Goal: Information Seeking & Learning: Learn about a topic

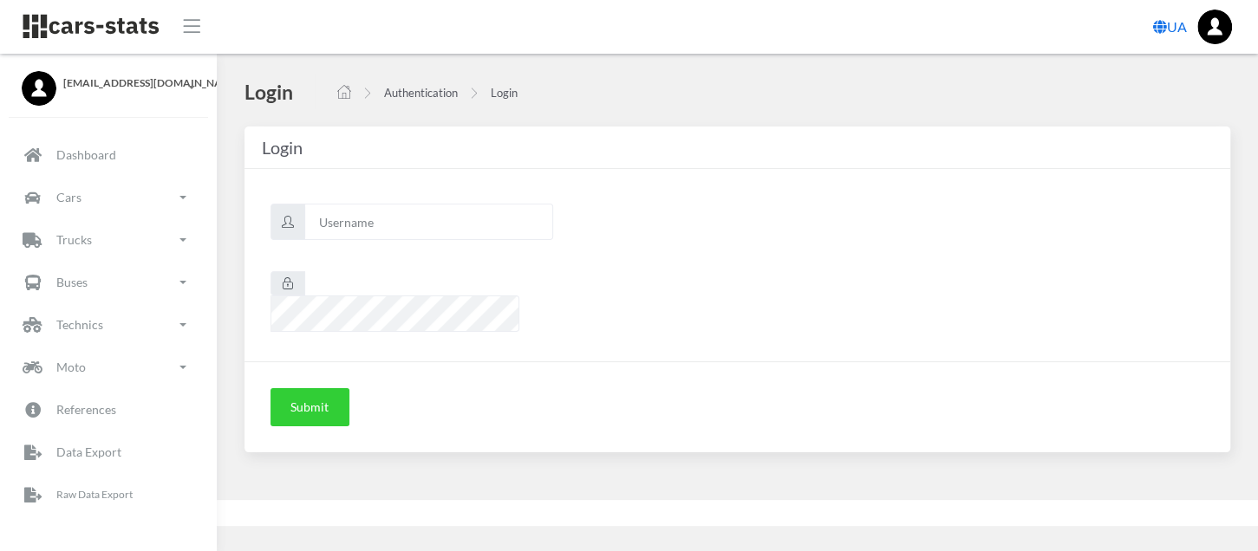
scroll to position [14, 14]
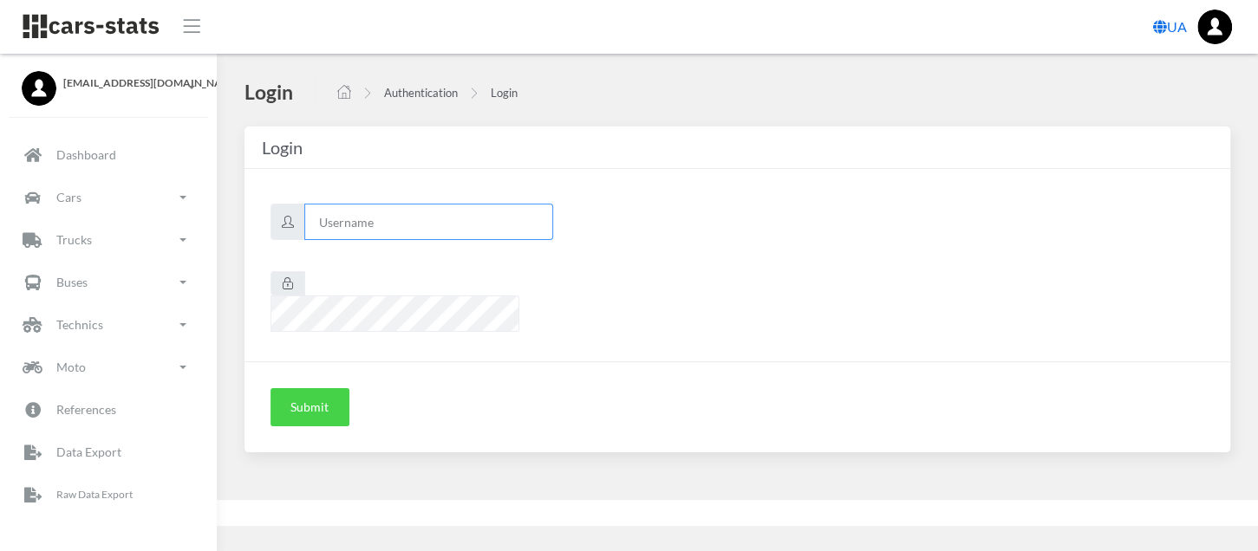
type input "renault"
click at [297, 388] on button "Submit" at bounding box center [310, 407] width 79 height 38
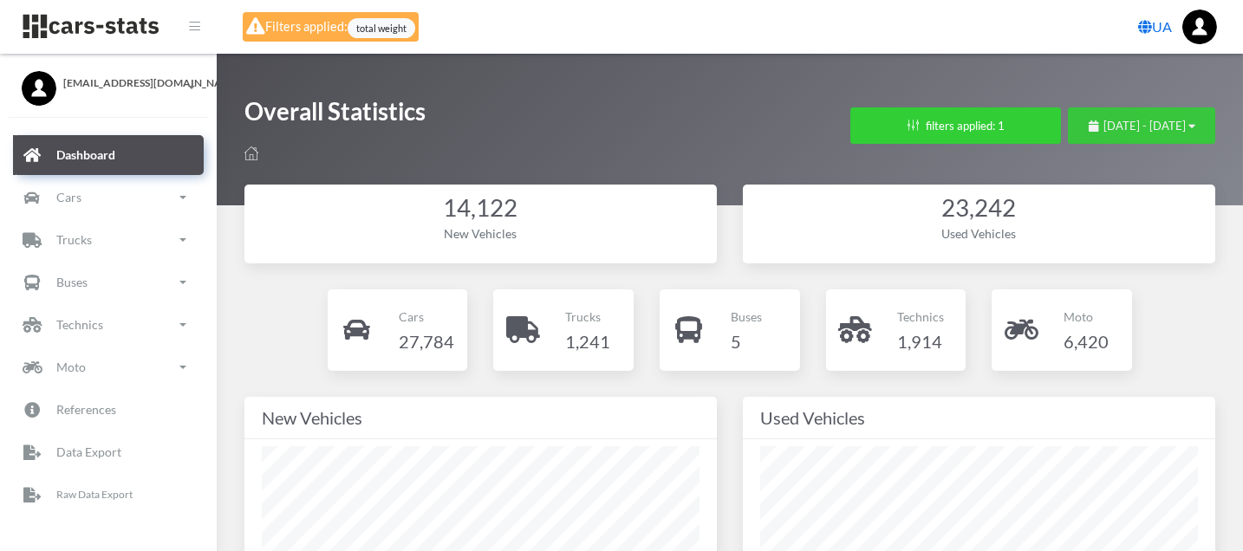
click at [1104, 120] on span "July 19, 2025 - August 18, 2025" at bounding box center [1145, 126] width 82 height 14
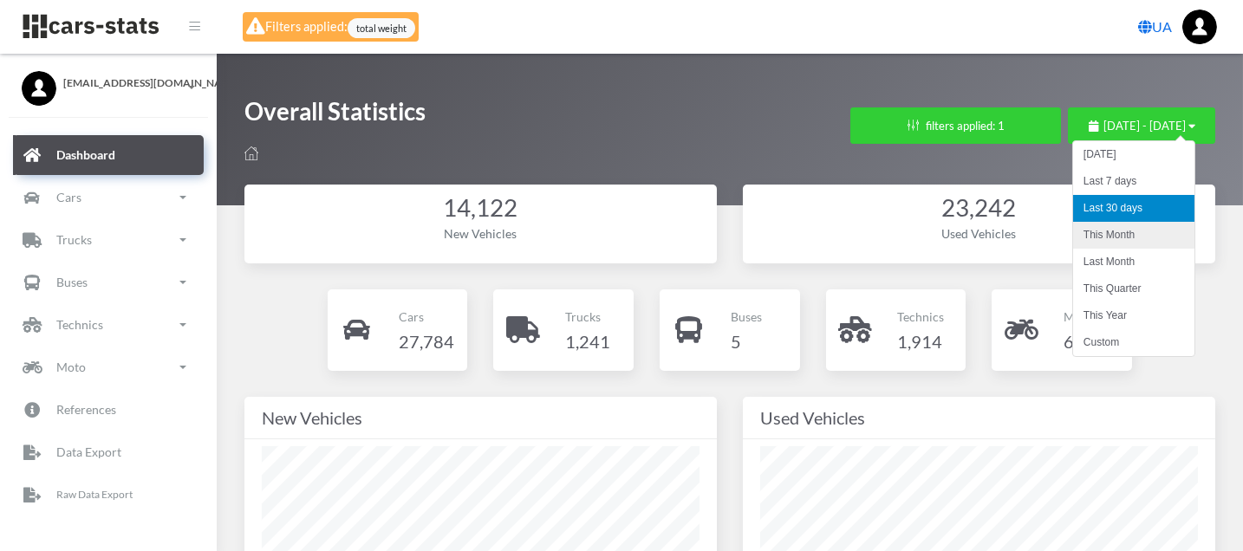
click at [1129, 232] on li "This Month" at bounding box center [1133, 235] width 121 height 27
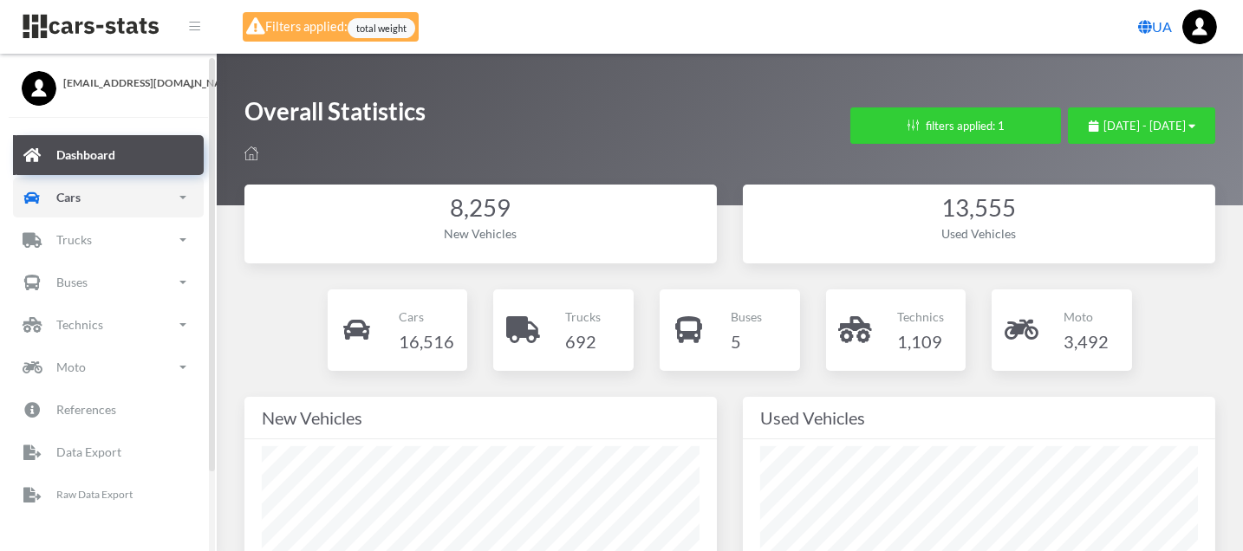
click at [64, 198] on p "Cars" at bounding box center [68, 197] width 24 height 22
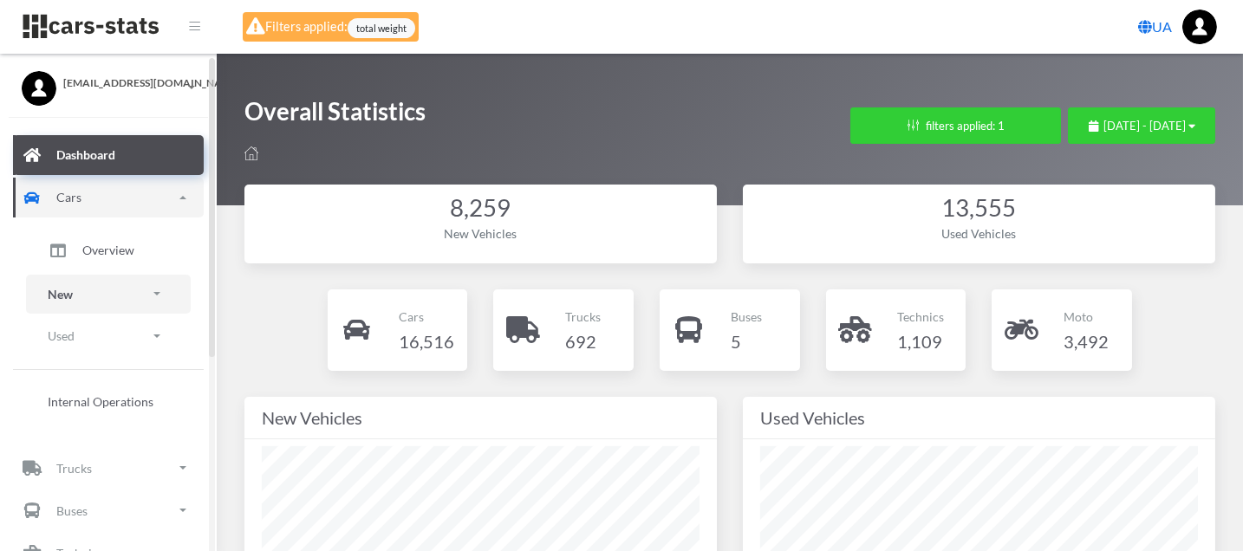
click at [95, 292] on link "New" at bounding box center [108, 294] width 165 height 39
click at [102, 342] on span "Brands" at bounding box center [101, 343] width 38 height 18
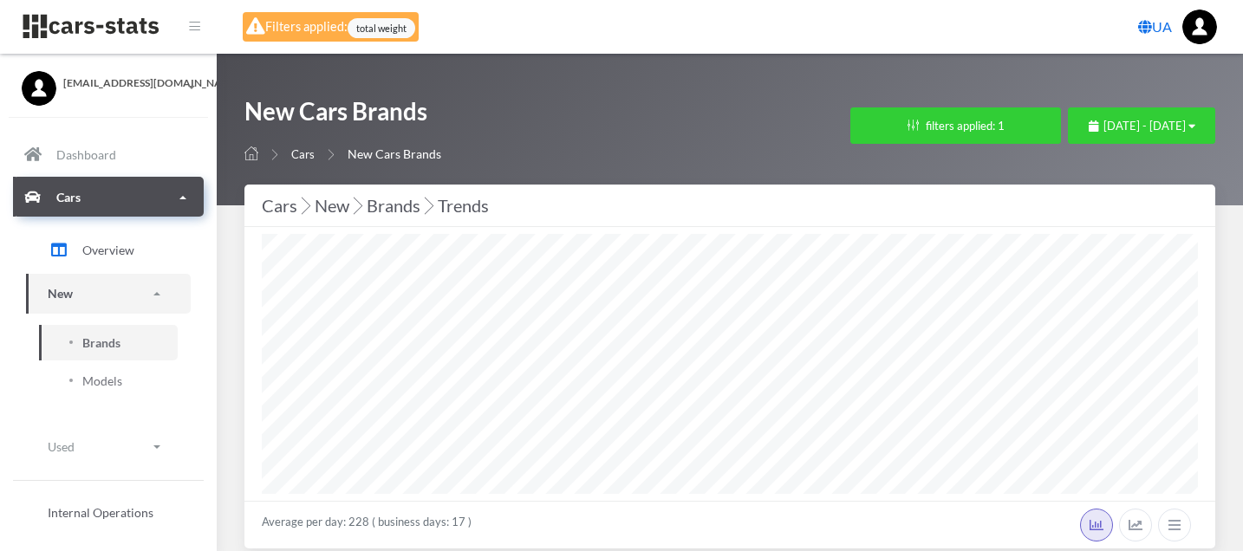
select select "25"
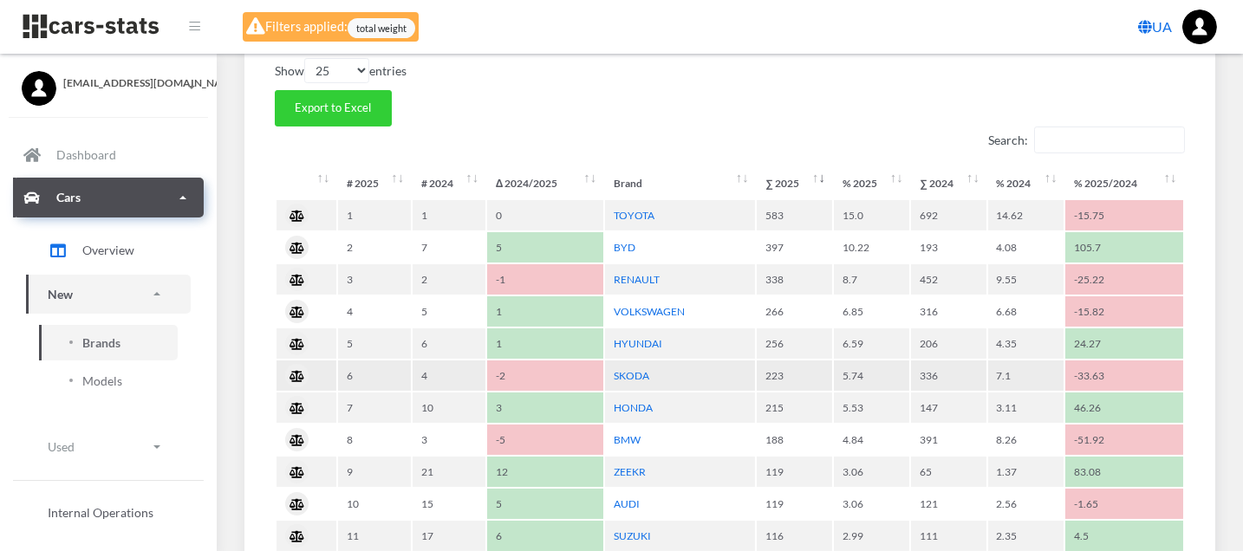
scroll to position [770, 0]
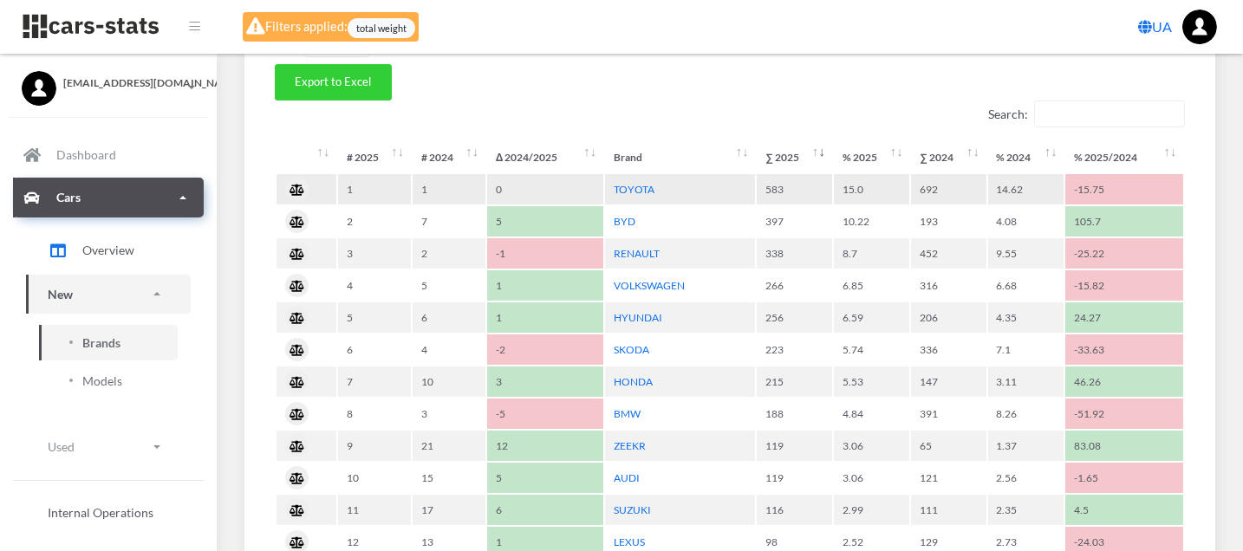
click at [628, 176] on td "TOYOTA" at bounding box center [680, 189] width 151 height 30
click at [628, 183] on link "TOYOTA" at bounding box center [634, 189] width 41 height 13
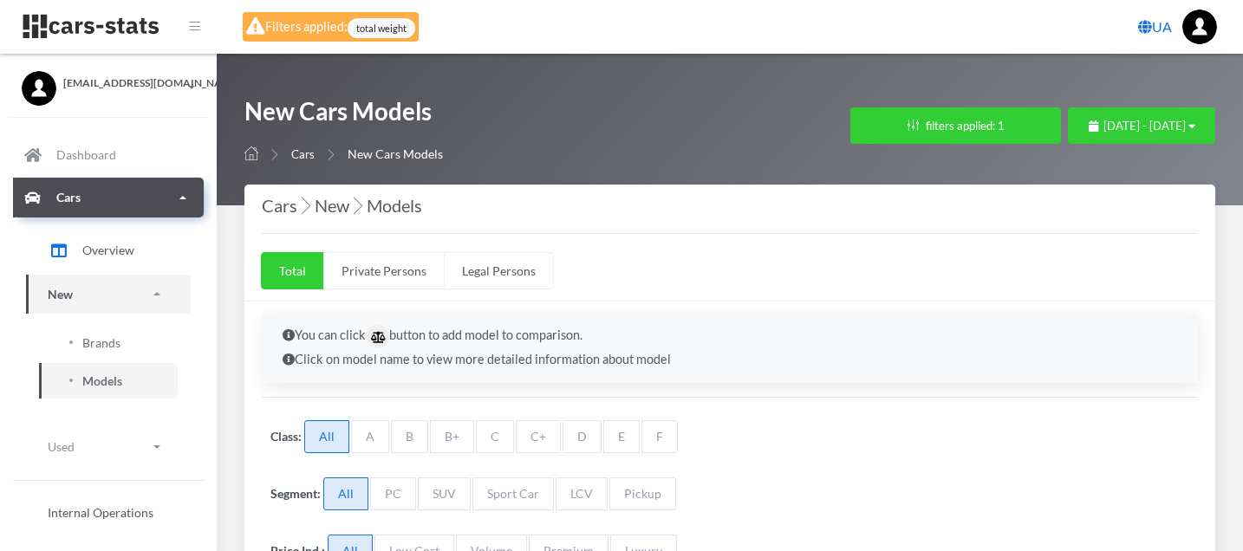
select select "25"
select select "TOYOTA"
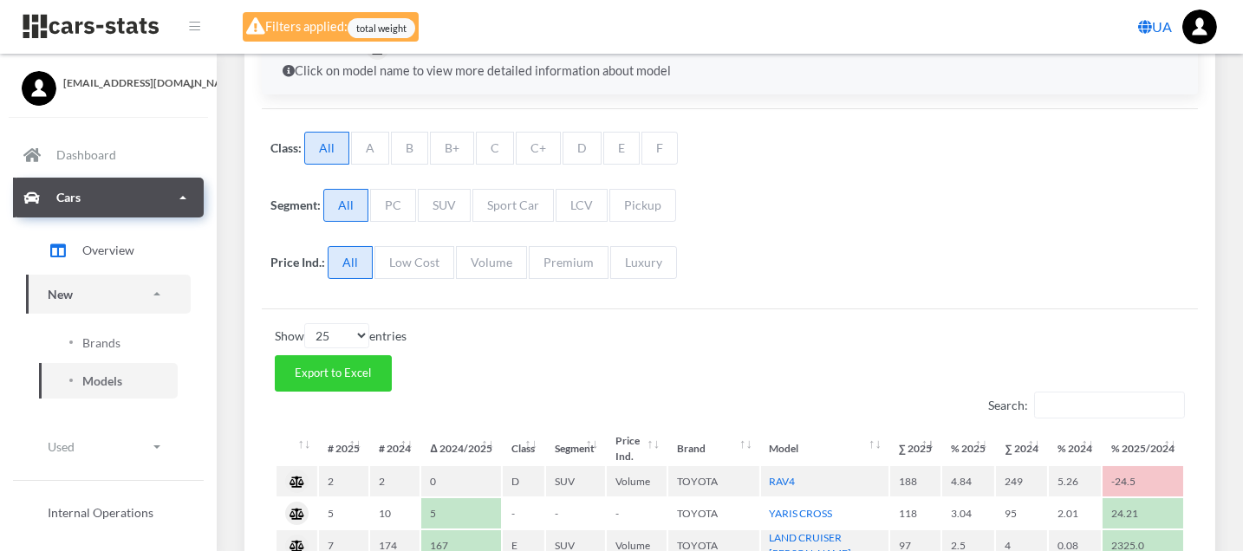
scroll to position [385, 0]
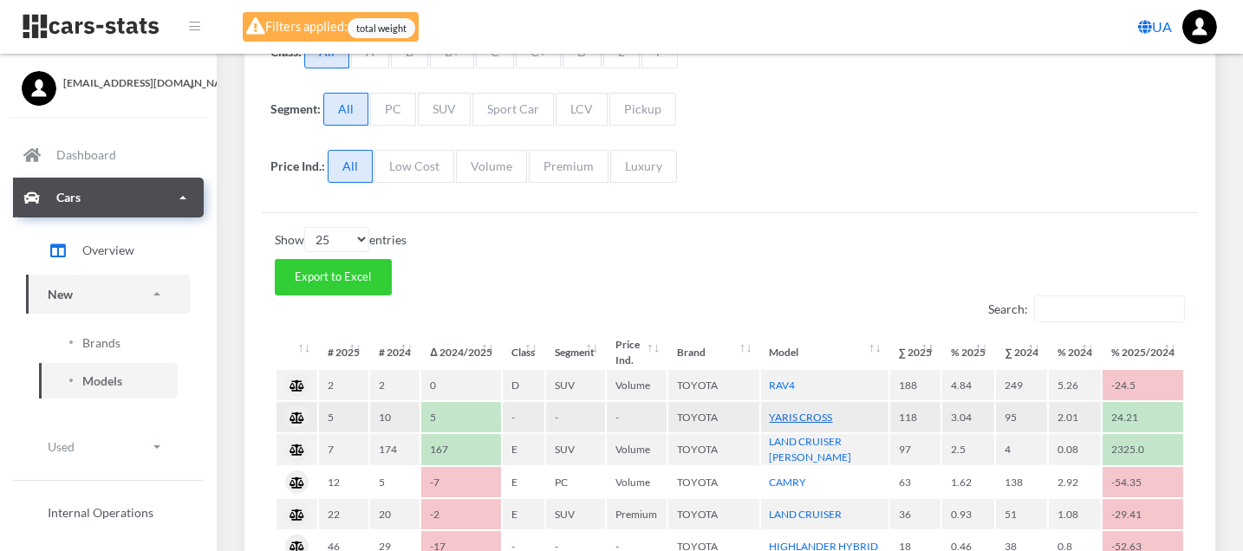
click at [811, 411] on link "YARIS CROSS" at bounding box center [801, 417] width 63 height 13
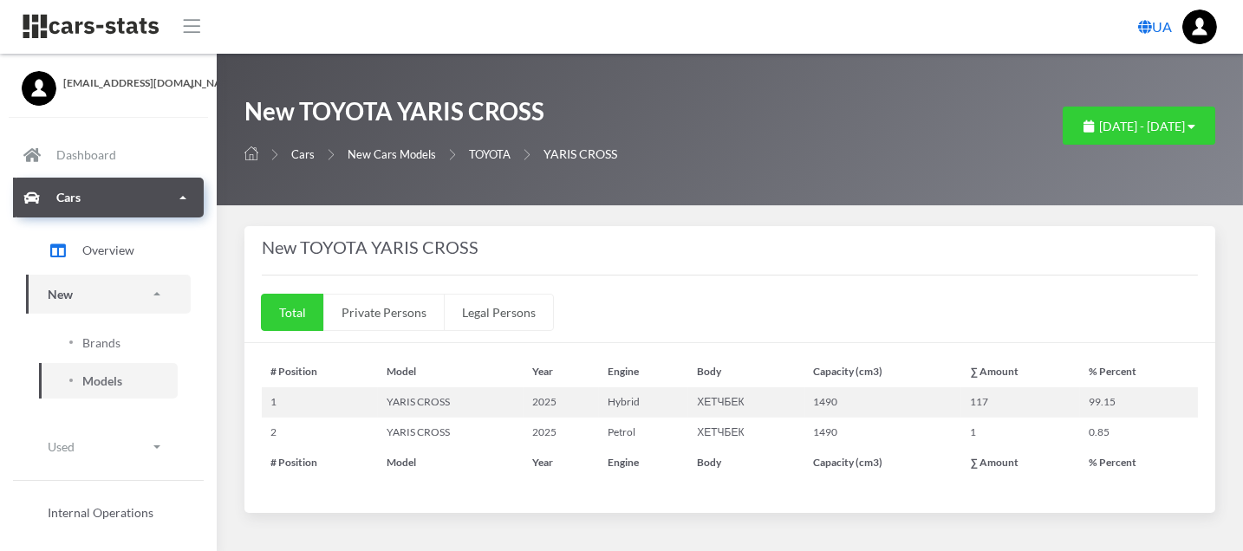
select select "25"
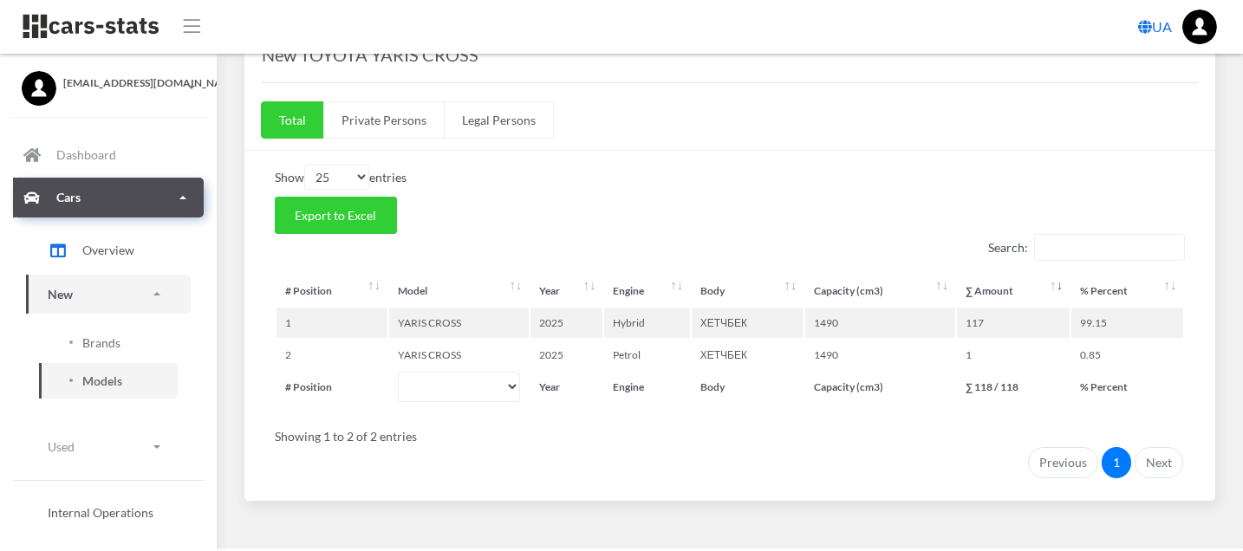
scroll to position [210, 0]
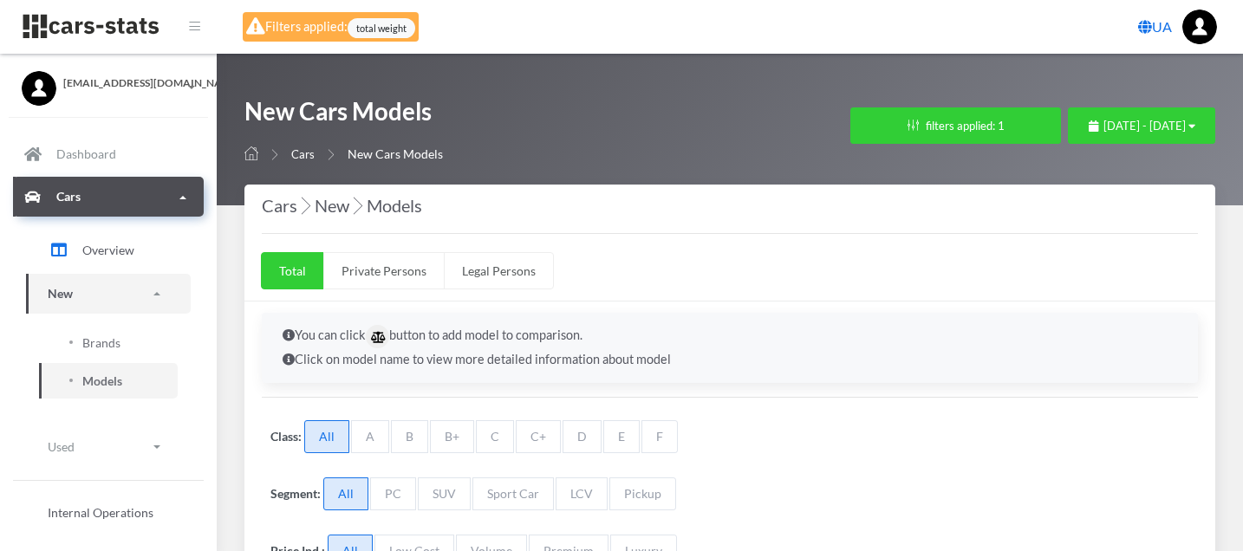
select select "25"
select select "TOYOTA"
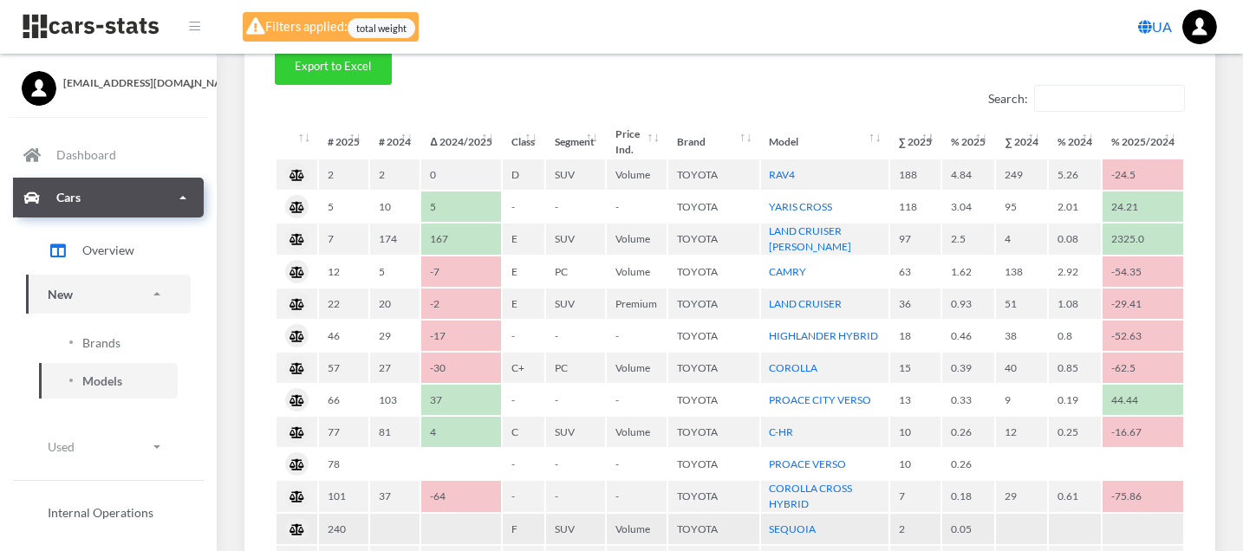
scroll to position [385, 0]
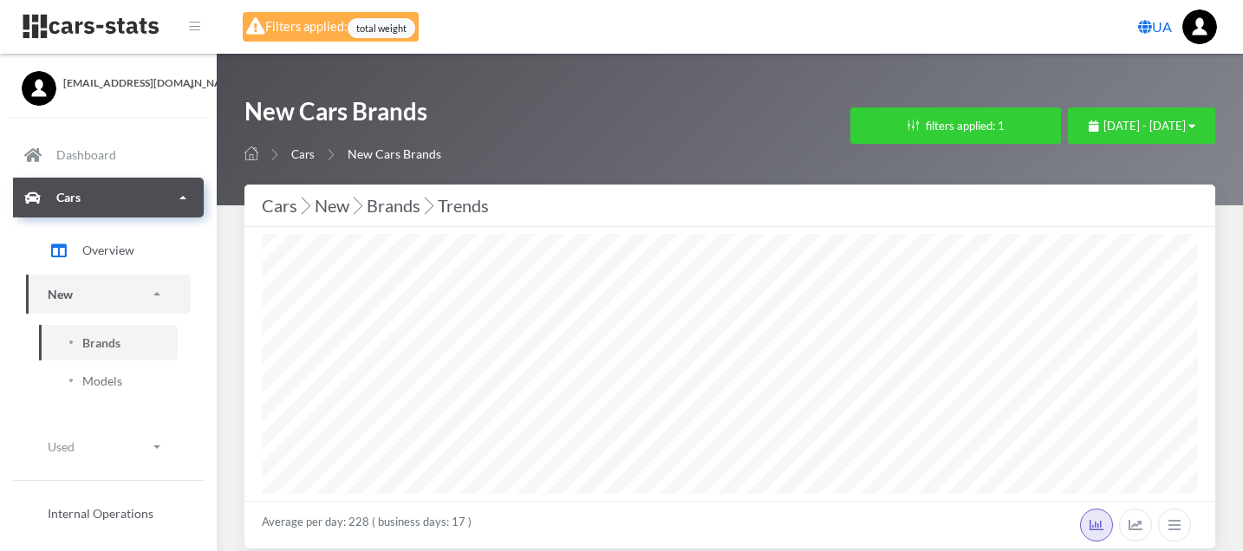
select select "25"
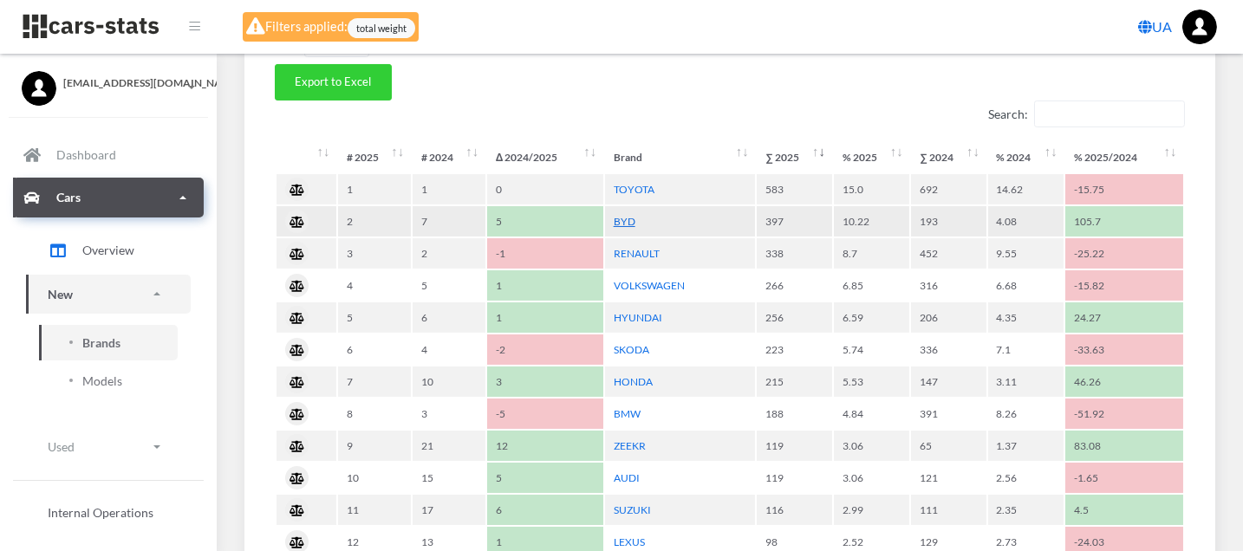
click at [623, 216] on link "BYD" at bounding box center [625, 221] width 22 height 13
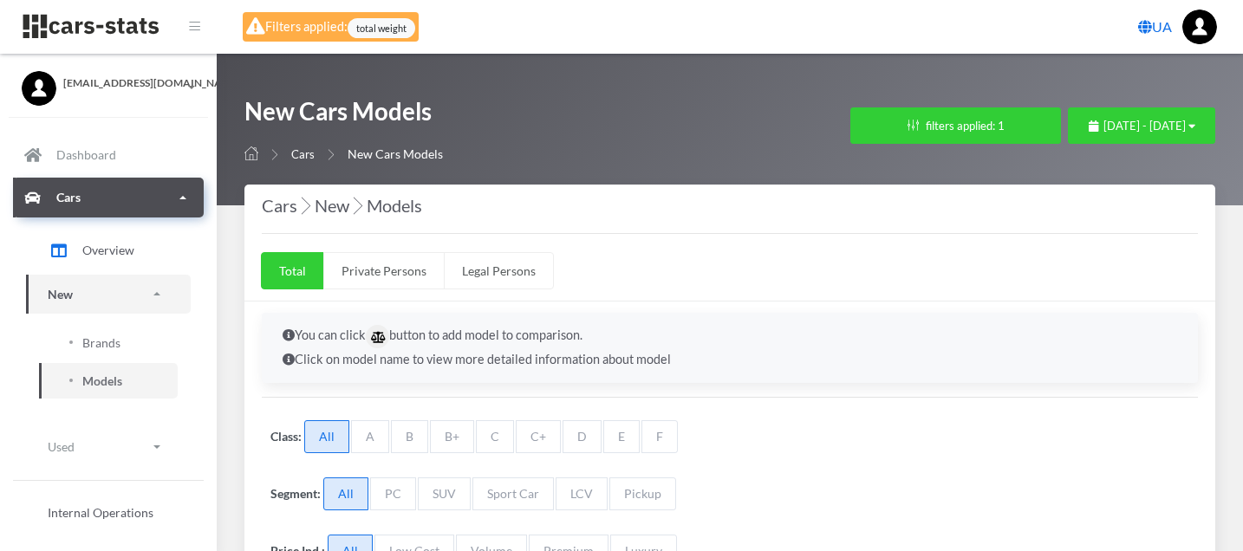
select select "25"
select select "BYD"
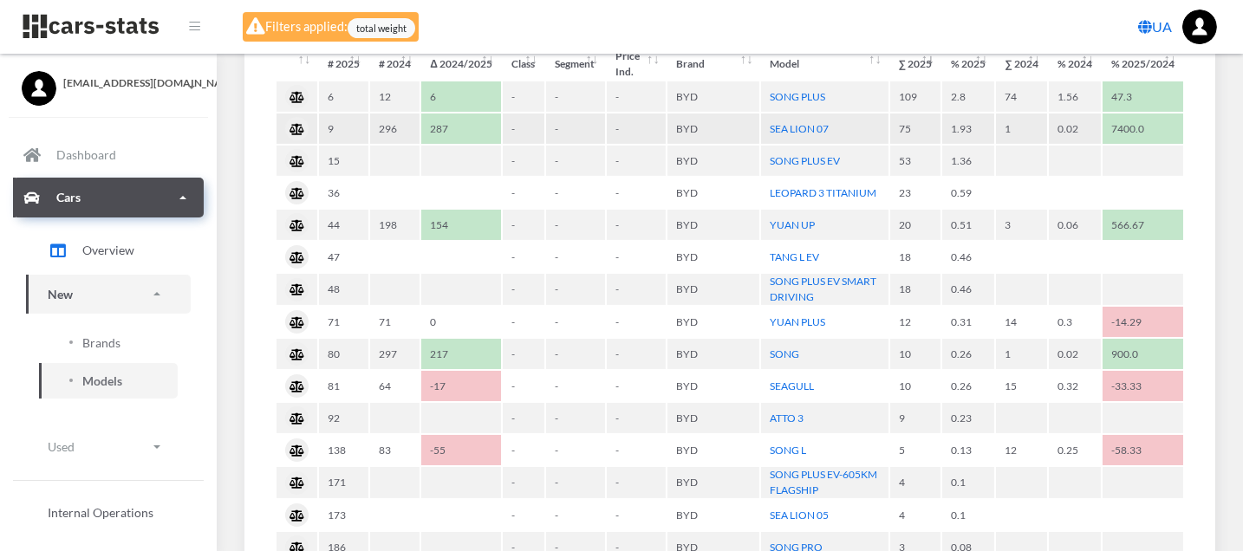
scroll to position [578, 0]
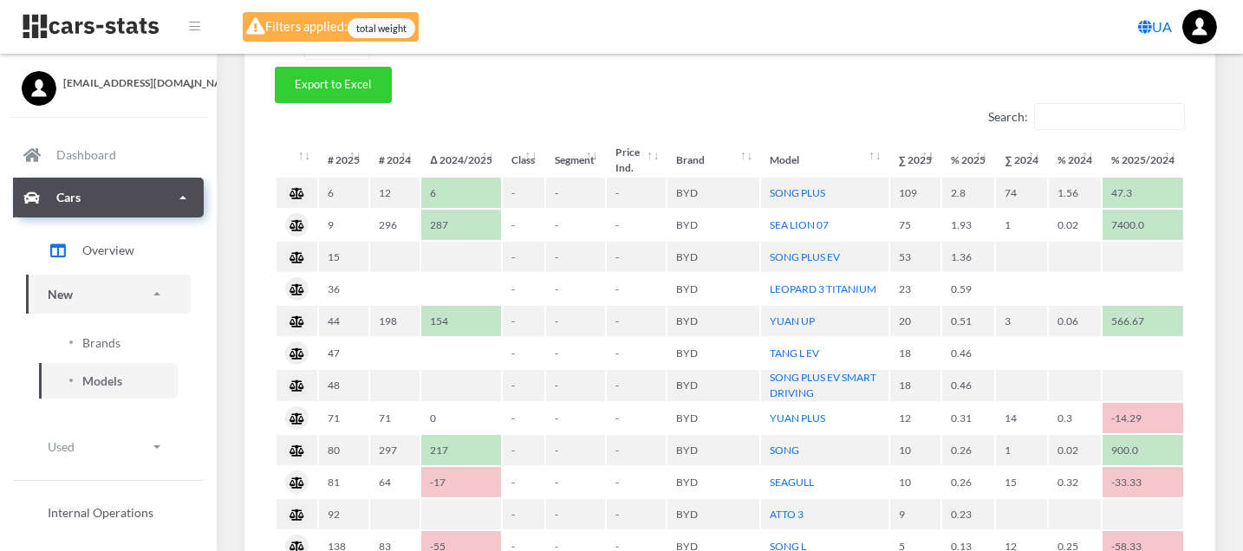
drag, startPoint x: 45, startPoint y: 0, endPoint x: 825, endPoint y: 101, distance: 786.1
click at [824, 103] on div "Search:" at bounding box center [730, 116] width 910 height 27
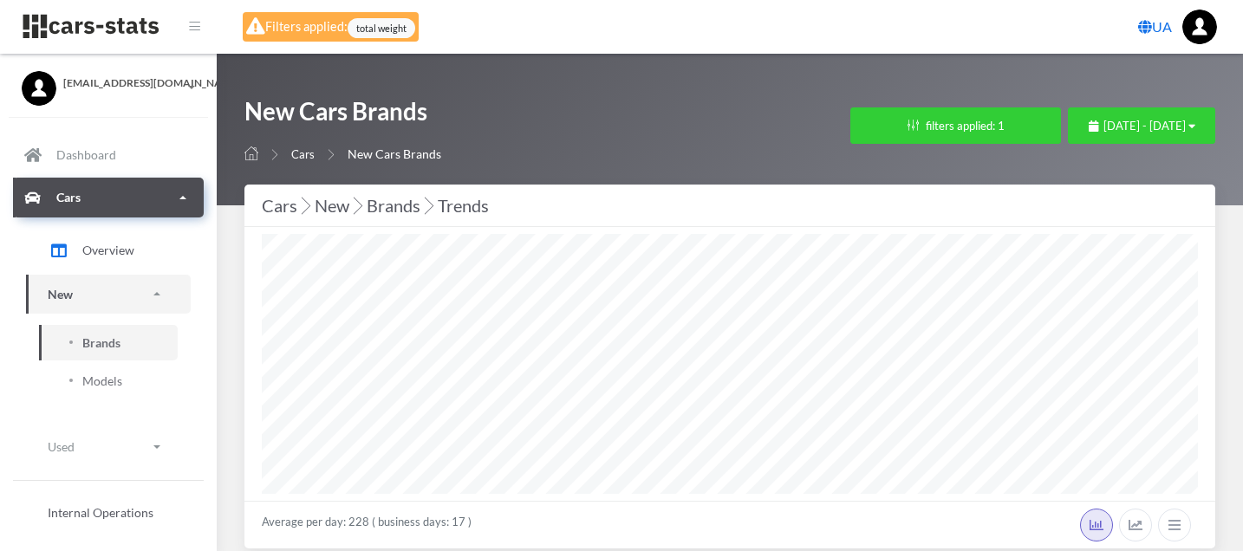
select select "25"
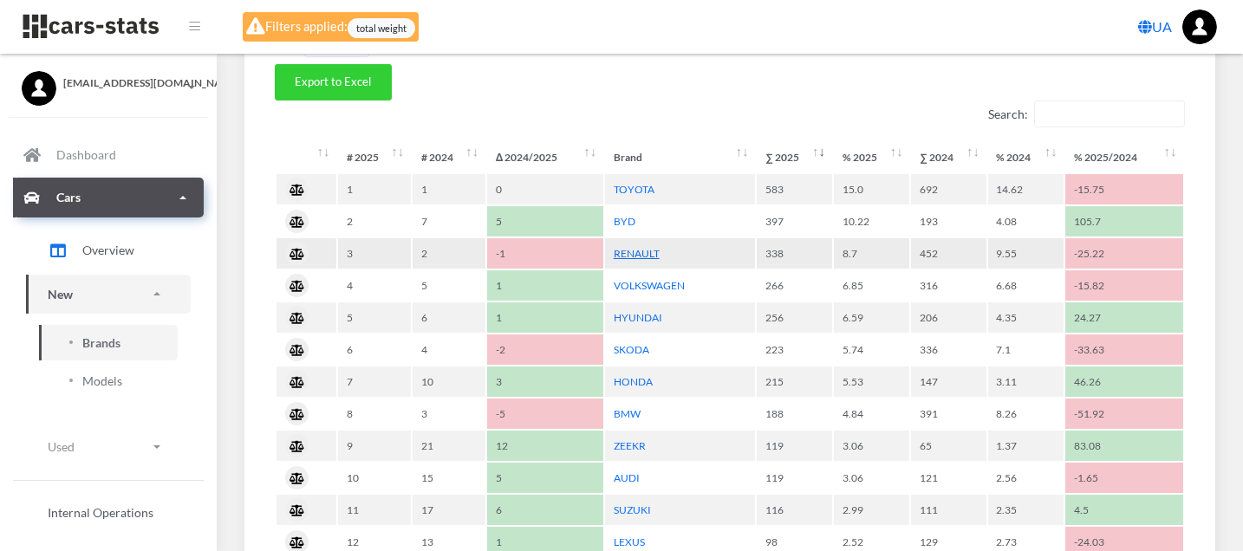
click at [650, 249] on link "RENAULT" at bounding box center [637, 253] width 46 height 13
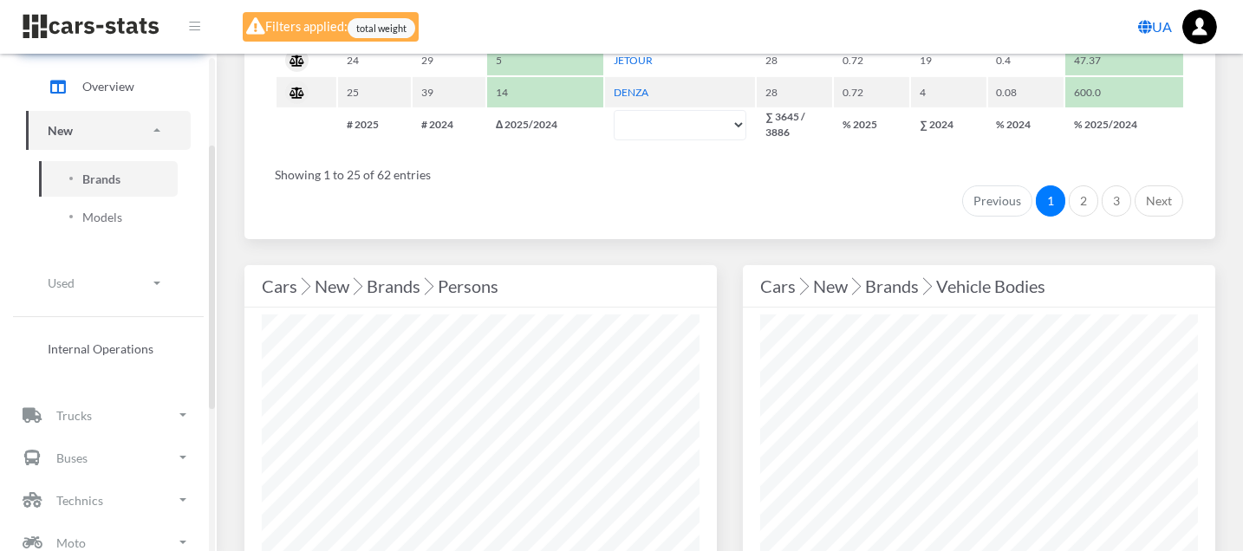
scroll to position [289, 0]
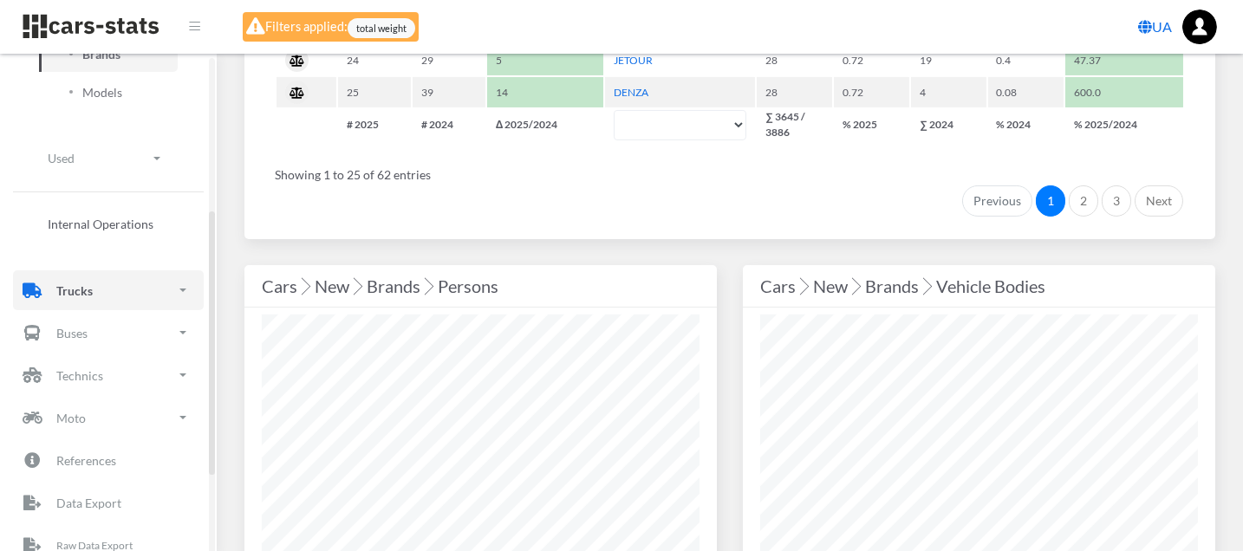
click at [66, 284] on p "Trucks" at bounding box center [74, 291] width 36 height 22
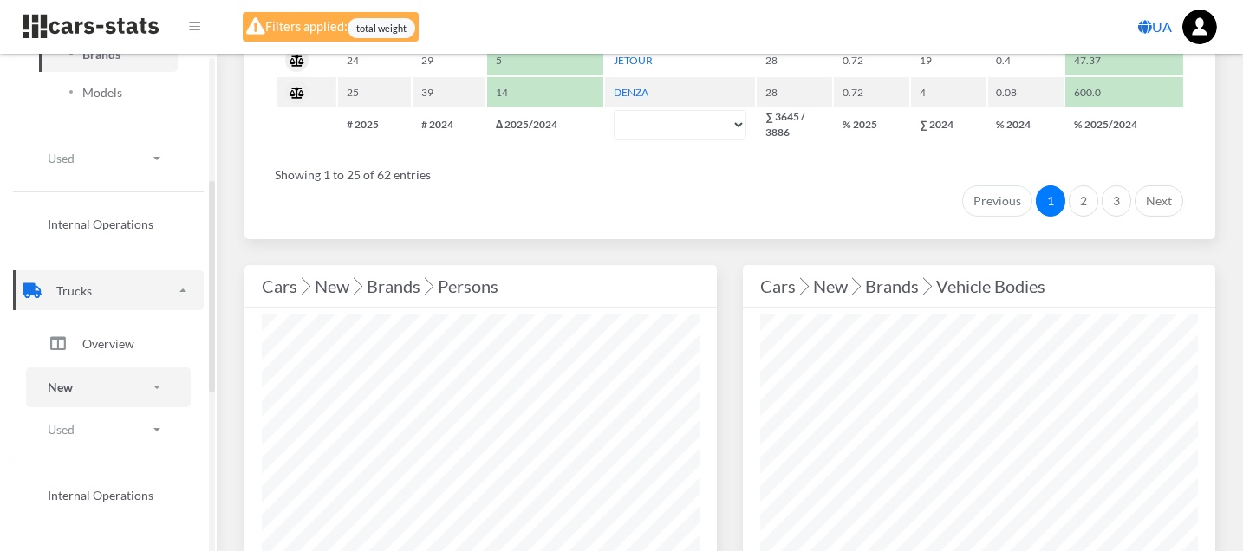
click at [88, 383] on link "New" at bounding box center [108, 387] width 165 height 39
click at [88, 429] on span "Brands" at bounding box center [101, 436] width 38 height 18
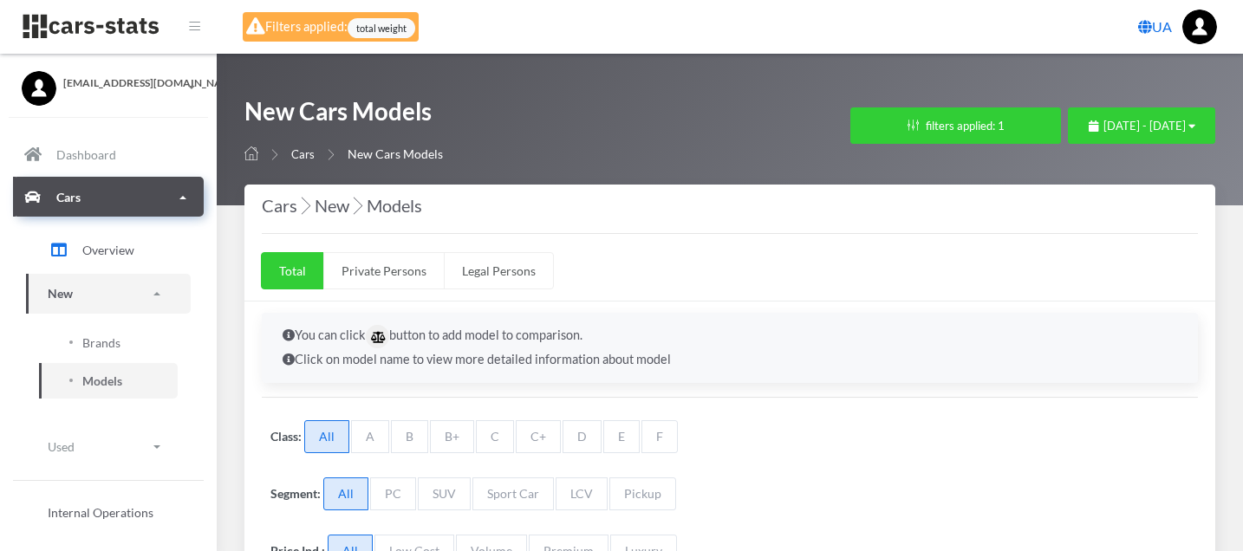
select select "25"
select select "RENAULT"
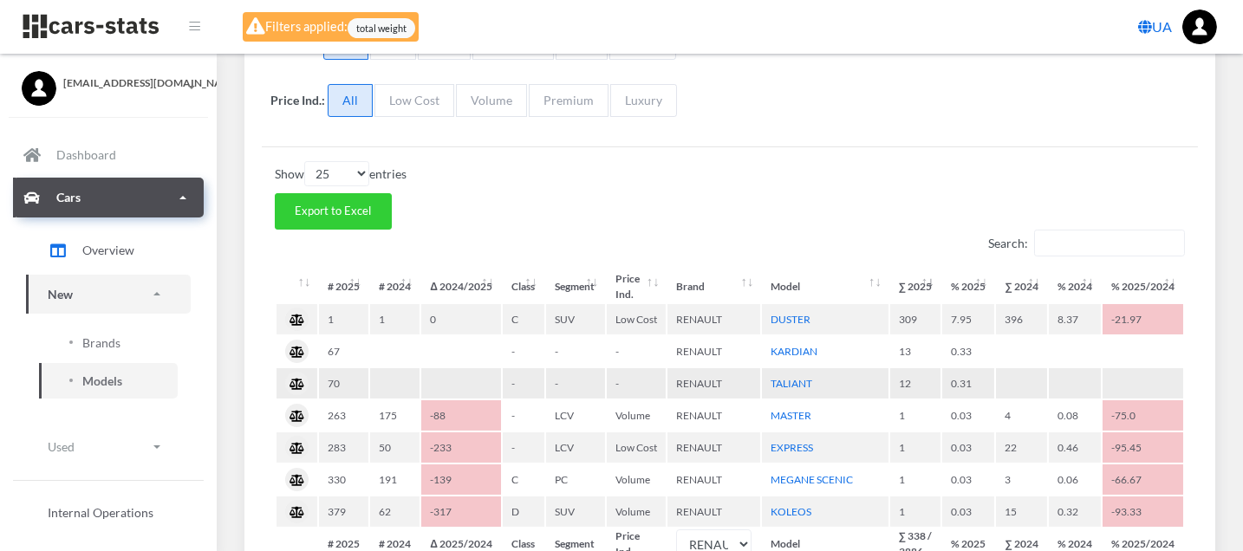
scroll to position [481, 0]
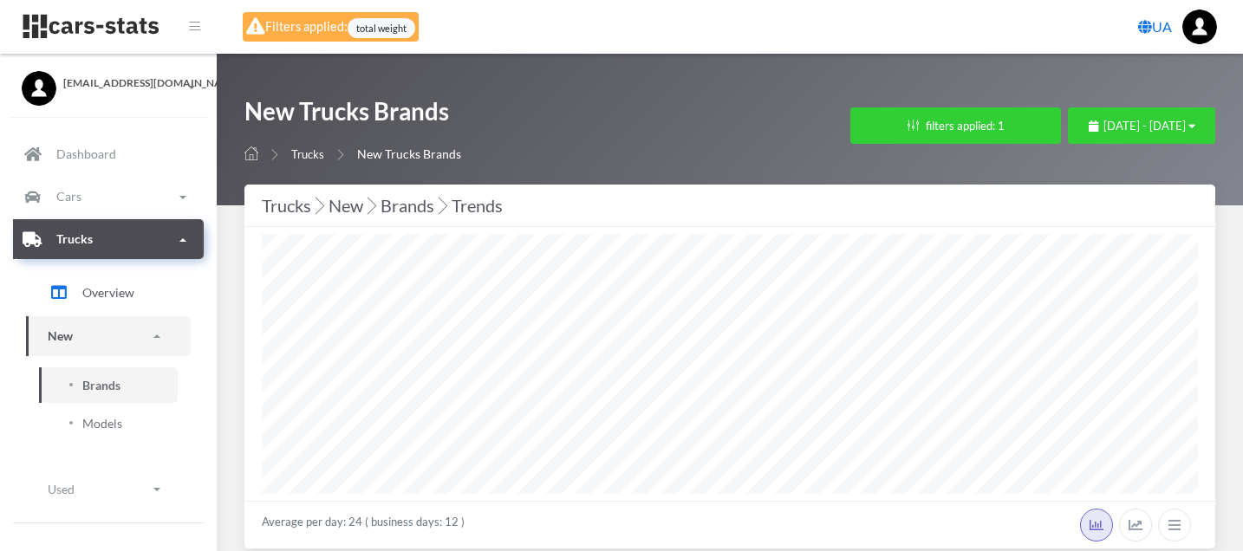
select select "25"
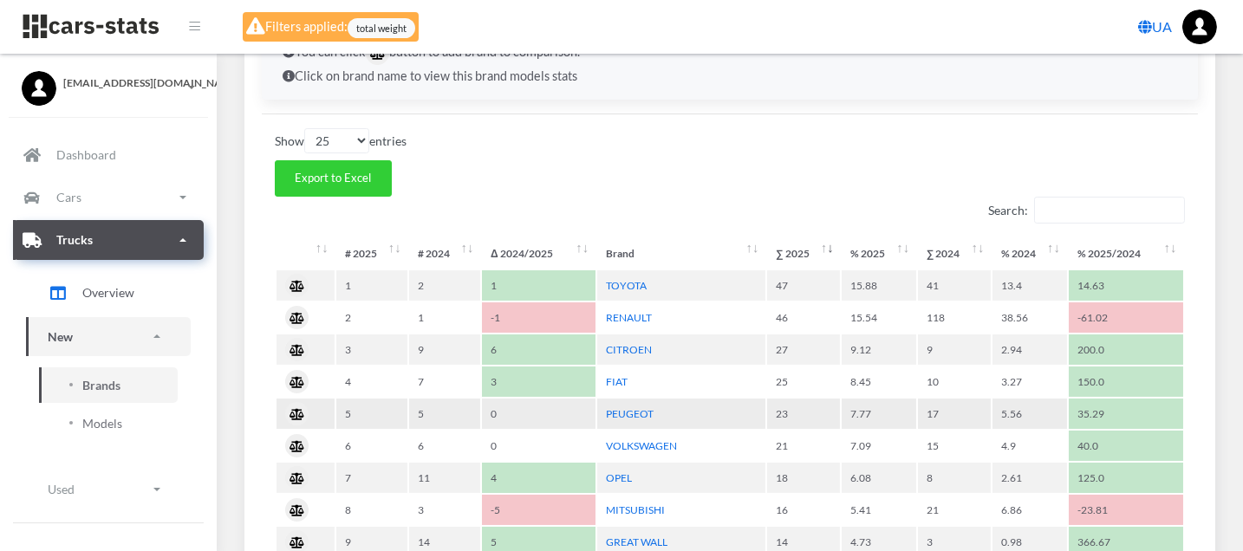
scroll to position [770, 0]
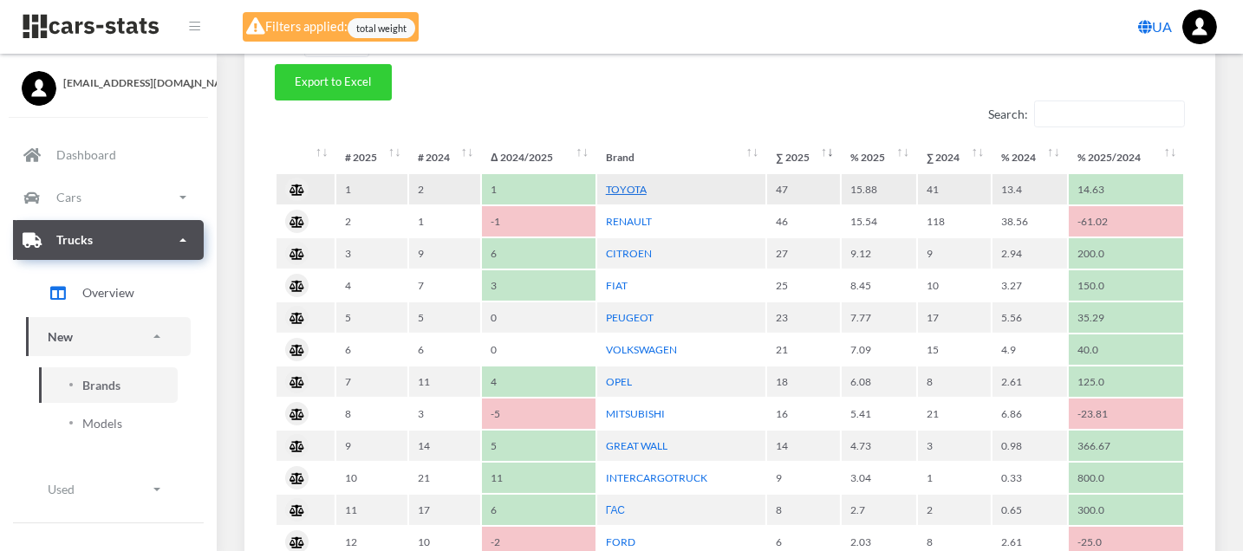
click at [612, 183] on link "TOYOTA" at bounding box center [626, 189] width 41 height 13
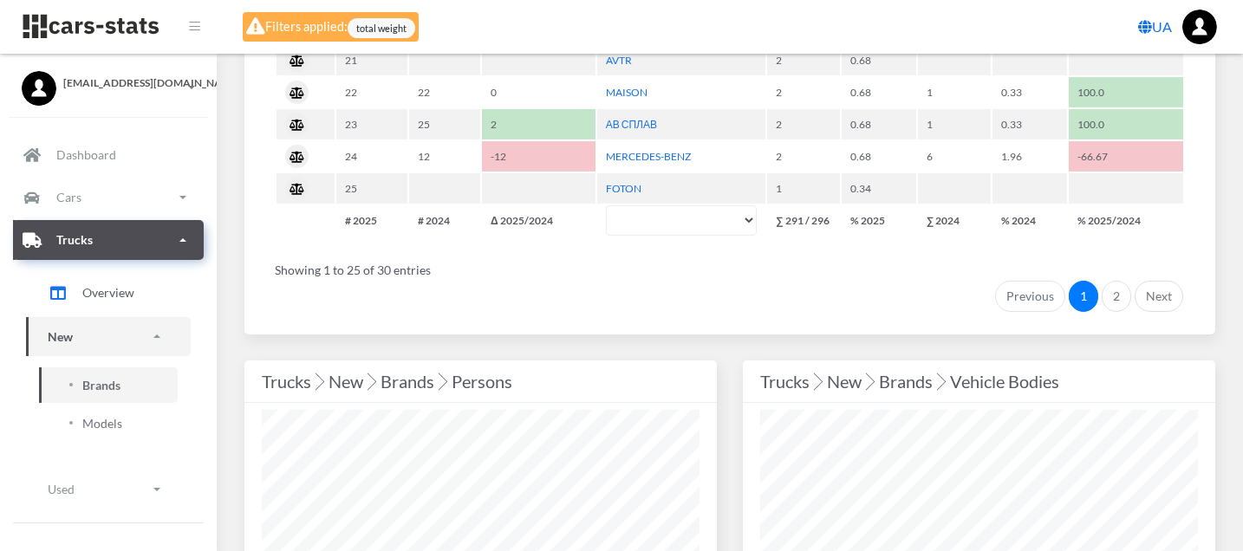
scroll to position [1830, 0]
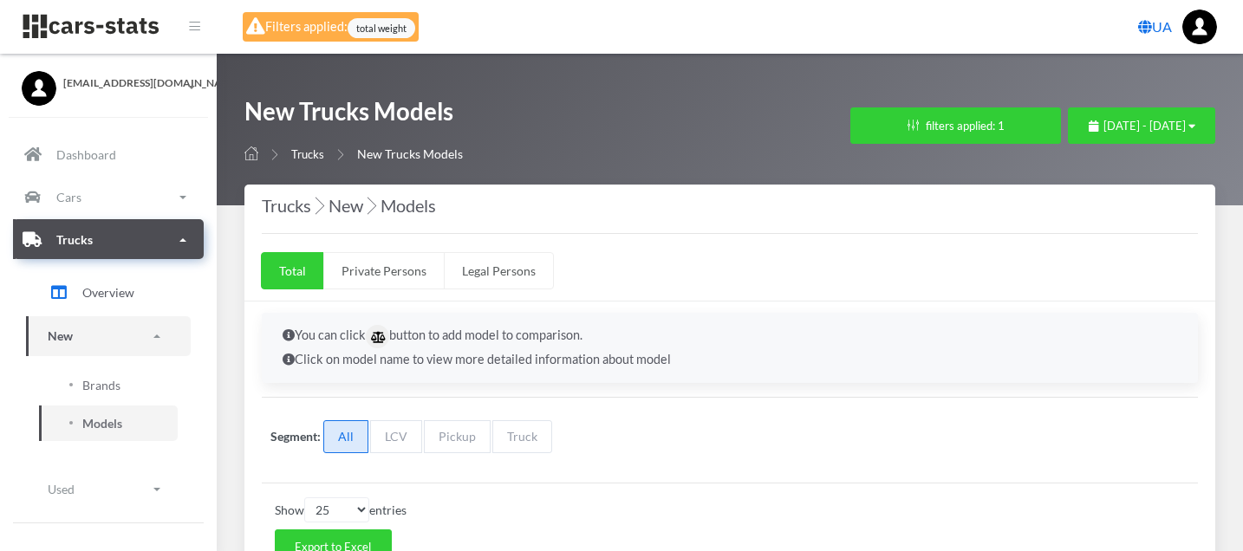
select select "25"
select select "TOYOTA"
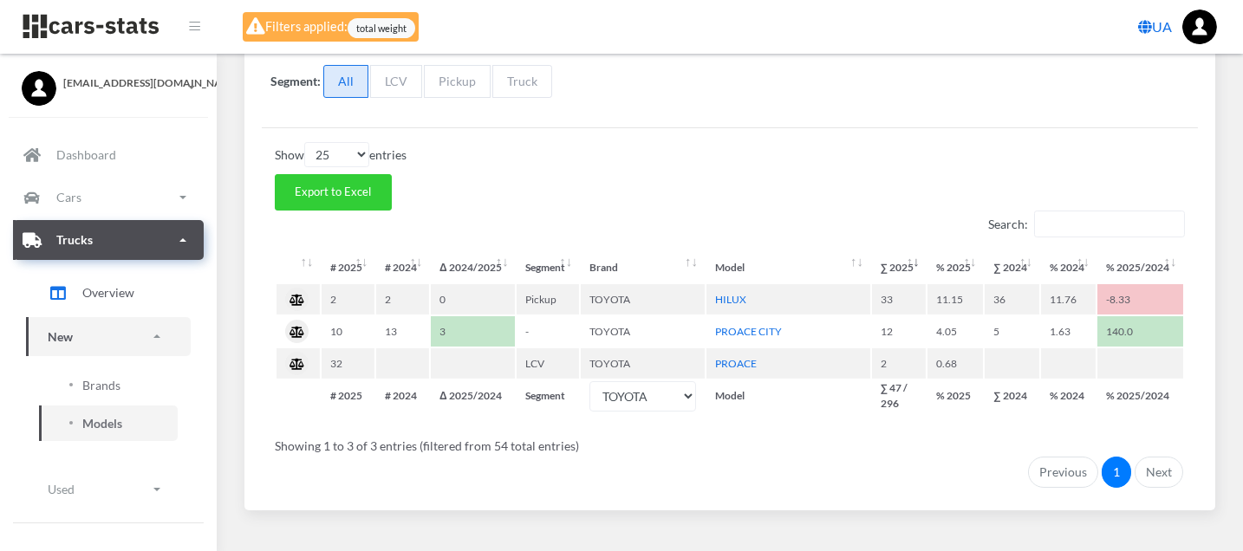
scroll to position [381, 0]
